Goal: Register for event/course

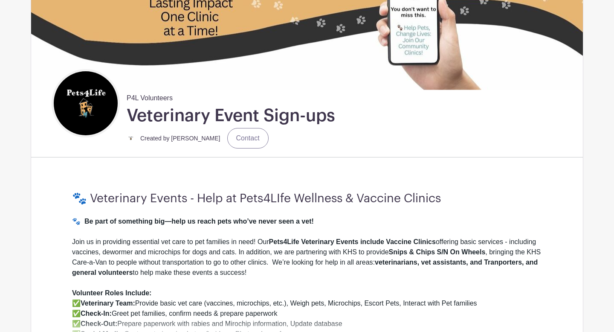
scroll to position [144, 0]
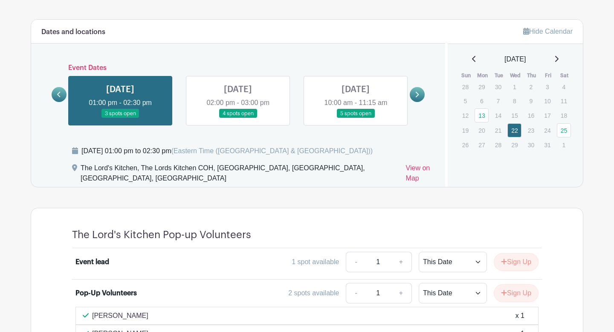
scroll to position [505, 0]
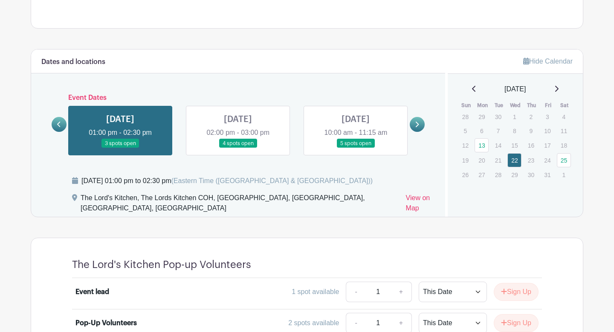
click at [238, 148] on link at bounding box center [238, 148] width 0 height 0
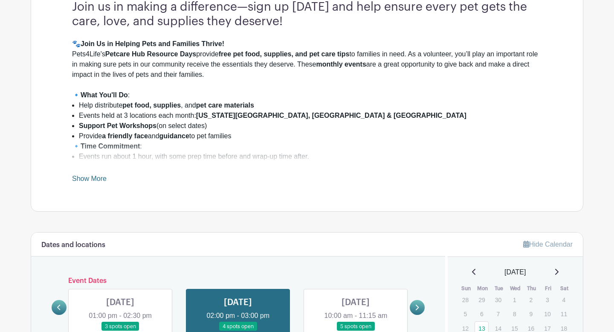
scroll to position [198, 0]
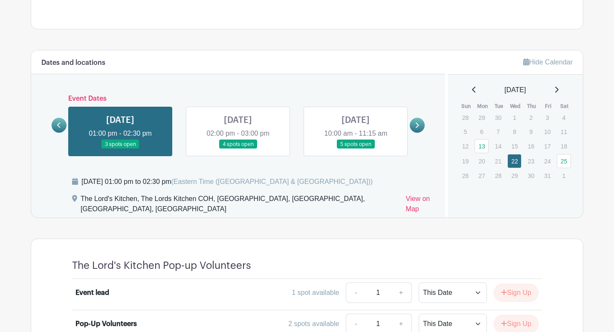
scroll to position [505, 0]
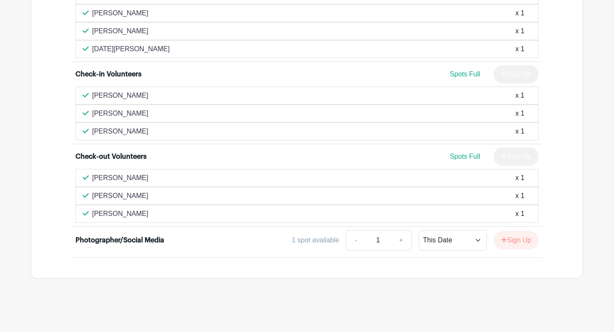
scroll to position [1019, 0]
